Goal: Transaction & Acquisition: Purchase product/service

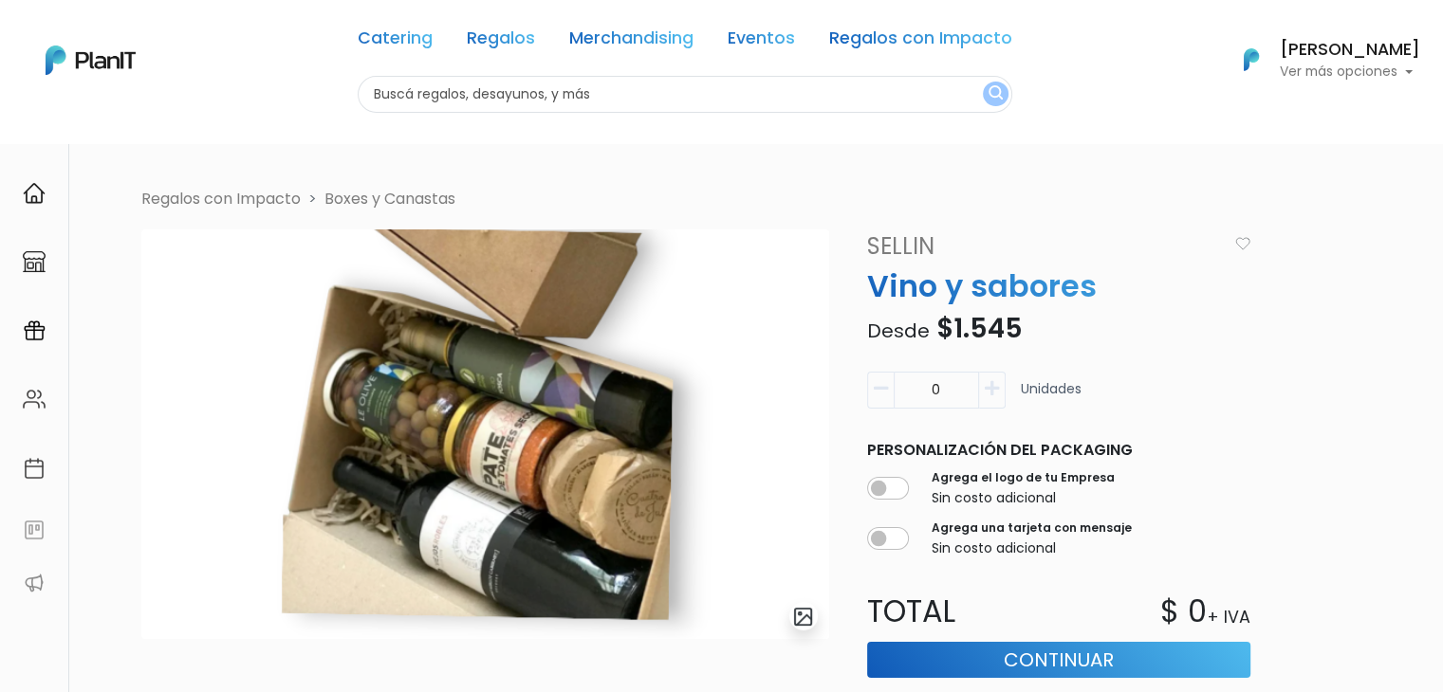
click at [448, 101] on input "text" at bounding box center [685, 94] width 655 height 37
type input "helado"
click at [983, 82] on button "submit" at bounding box center [996, 94] width 26 height 25
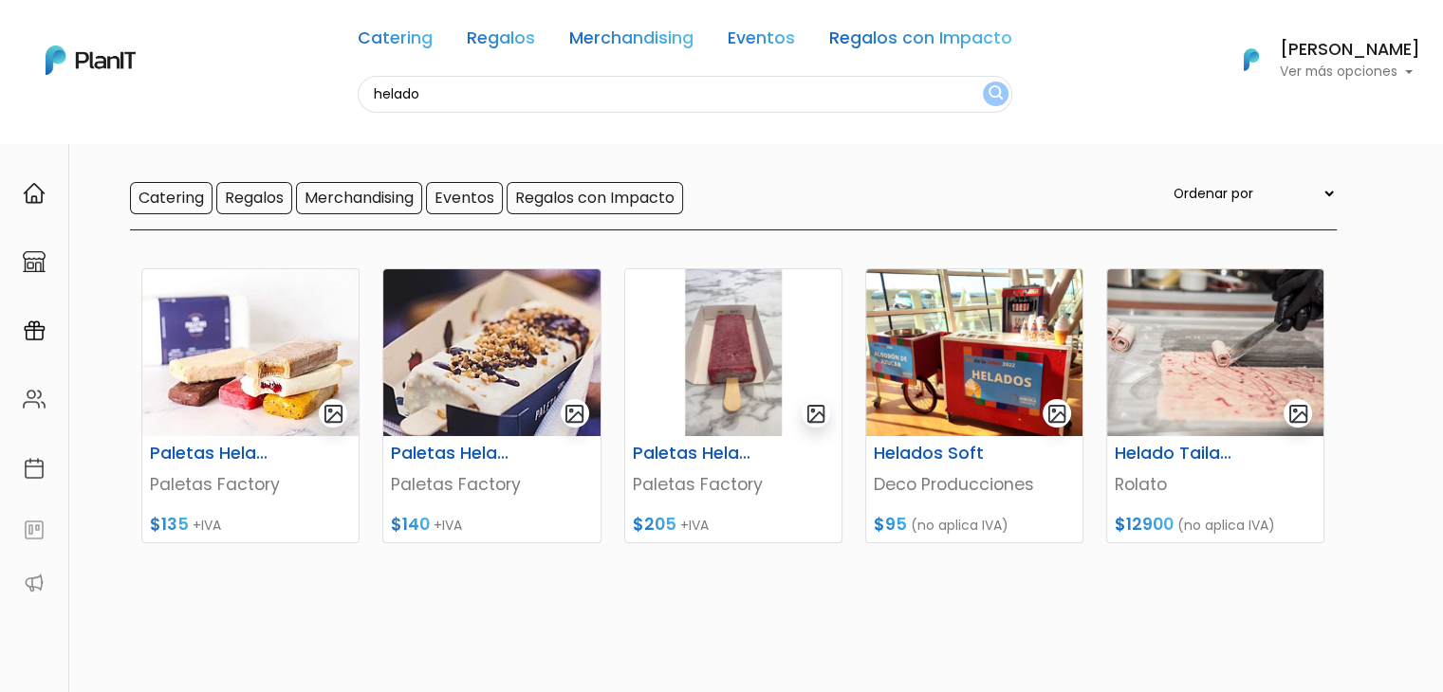
scroll to position [137, 0]
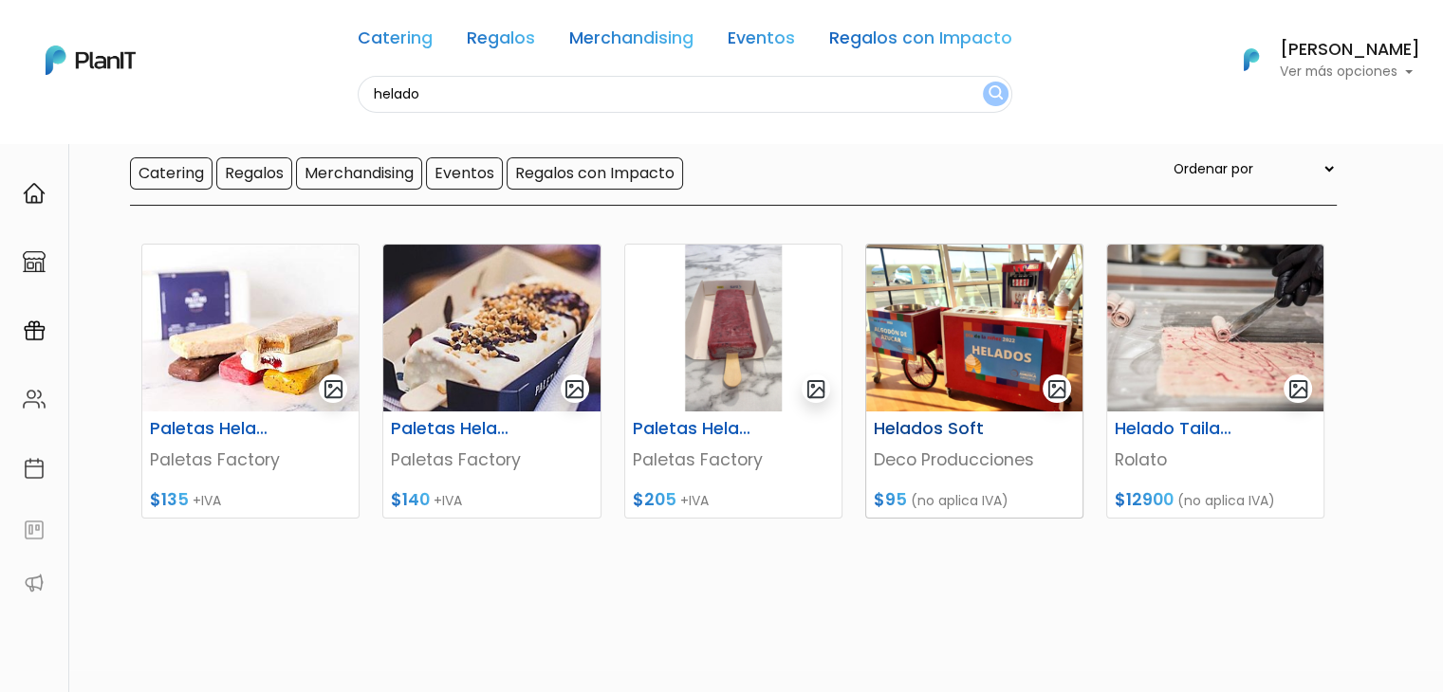
click at [986, 331] on img at bounding box center [974, 328] width 216 height 167
